Goal: Task Accomplishment & Management: Complete application form

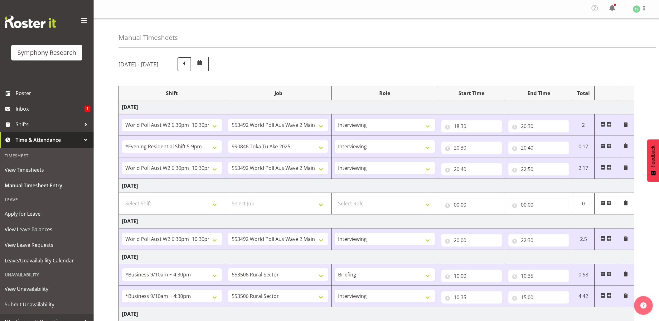
select select "56692"
select select "10499"
select select "47"
select select "48116"
select select "9426"
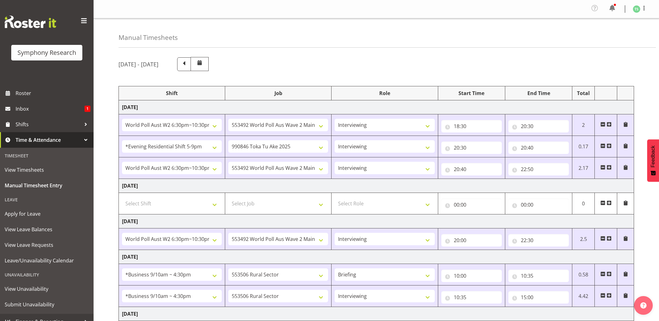
select select "47"
select select "56692"
select select "10499"
select select "47"
select select "56692"
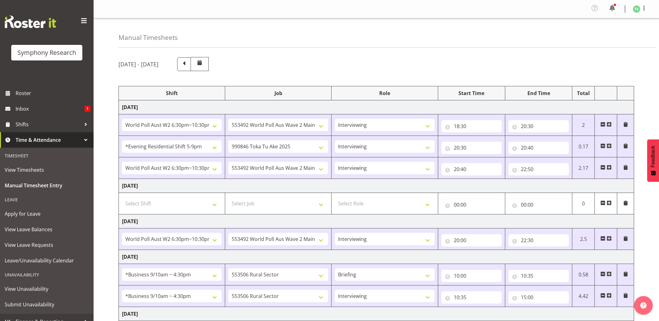
select select "10499"
select select "47"
select select "26078"
select select "10587"
select select "26078"
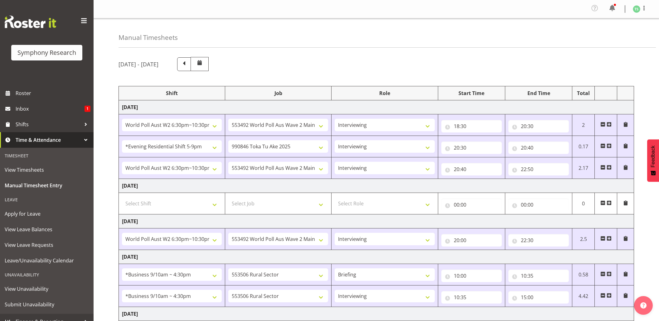
select select "10587"
select select "47"
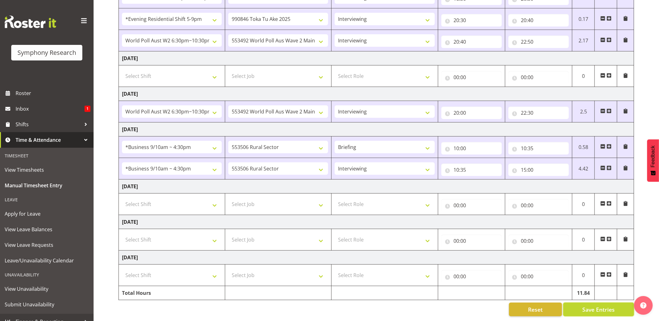
scroll to position [136, 0]
click at [590, 306] on span "Save Entries" at bounding box center [598, 310] width 32 height 8
click at [584, 303] on button "Save Entries" at bounding box center [598, 310] width 71 height 14
click at [583, 299] on div "Timesheet Entries Save" at bounding box center [611, 300] width 60 height 7
click at [595, 303] on button "Save Entries" at bounding box center [598, 310] width 71 height 14
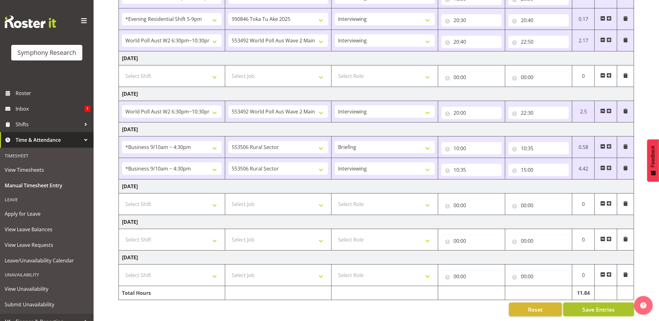
click at [587, 306] on span "Save Entries" at bounding box center [598, 310] width 32 height 8
click at [593, 296] on div "September 1st - September 7th 2025 Shift Job Role Start Time End Time Total Mon…" at bounding box center [388, 123] width 540 height 396
click at [22, 123] on span "Shifts" at bounding box center [48, 124] width 65 height 9
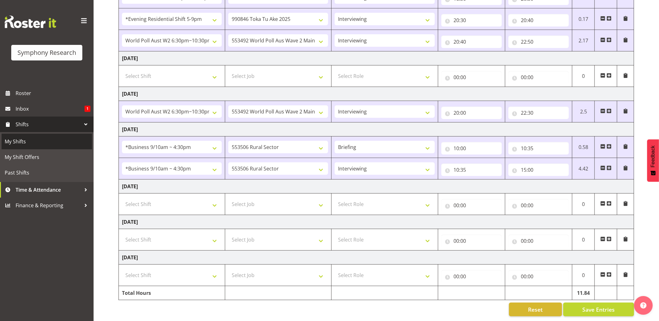
click at [17, 142] on span "My Shifts" at bounding box center [47, 141] width 84 height 9
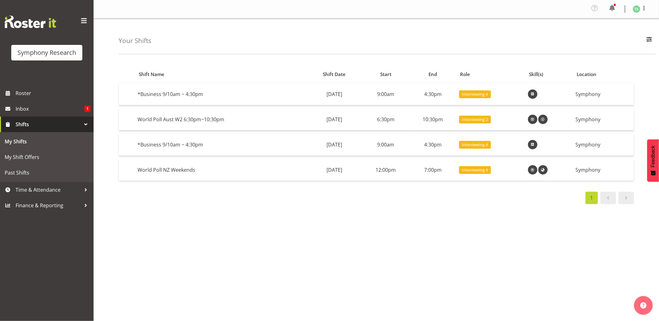
click at [24, 124] on span "Shifts" at bounding box center [48, 124] width 65 height 9
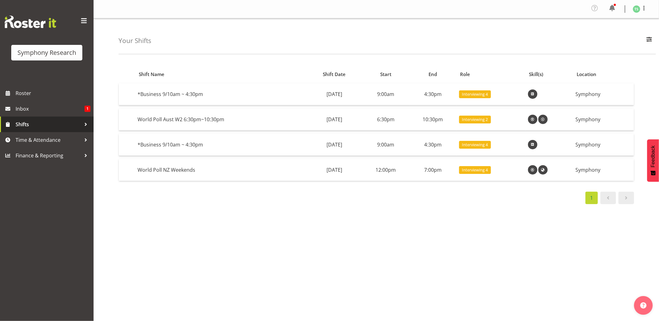
click at [22, 120] on span "Shifts" at bounding box center [48, 124] width 65 height 9
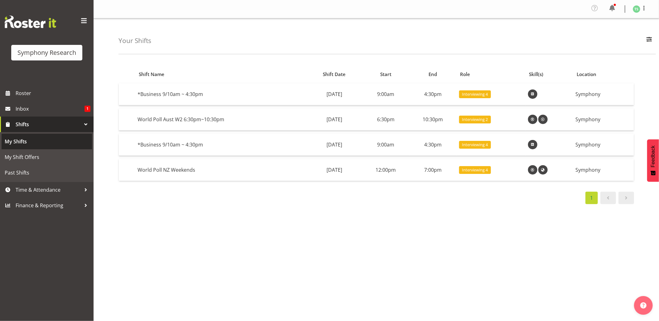
click at [14, 141] on span "My Shifts" at bounding box center [47, 141] width 84 height 9
click at [542, 130] on td at bounding box center [549, 120] width 48 height 22
drag, startPoint x: 452, startPoint y: 281, endPoint x: 452, endPoint y: 277, distance: 4.4
click at [452, 281] on div "Shift Name Shift Date Start End Role Skill(s) Location *Business 9/10am ~ 4:30p…" at bounding box center [388, 183] width 540 height 249
click at [372, 246] on div "Shift Name Shift Date Start End Role Skill(s) Location *Business 9/10am ~ 4:30p…" at bounding box center [388, 183] width 540 height 249
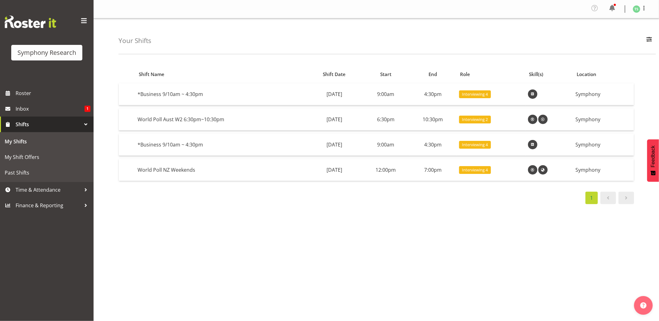
click at [413, 255] on div "Shift Name Shift Date Start End Role Skill(s) Location *Business 9/10am ~ 4:30p…" at bounding box center [388, 183] width 540 height 249
drag, startPoint x: 427, startPoint y: 276, endPoint x: 420, endPoint y: 262, distance: 15.1
click at [427, 276] on div "Shift Name Shift Date Start End Role Skill(s) Location *Business 9/10am ~ 4:30p…" at bounding box center [388, 183] width 540 height 249
drag, startPoint x: 436, startPoint y: 294, endPoint x: 433, endPoint y: 291, distance: 4.7
click at [436, 294] on div "Shift Name Shift Date Start End Role Skill(s) Location *Business 9/10am ~ 4:30p…" at bounding box center [388, 183] width 540 height 249
